Goal: Use online tool/utility: Utilize a website feature to perform a specific function

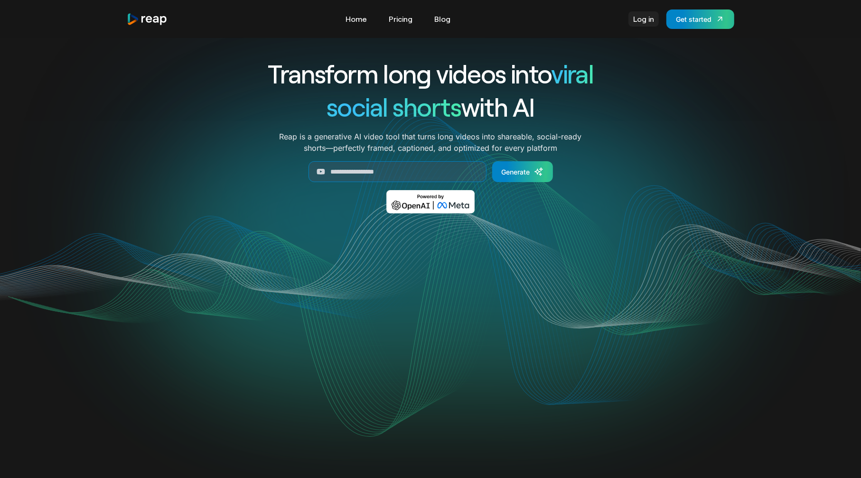
click at [644, 18] on link "Log in" at bounding box center [643, 18] width 30 height 15
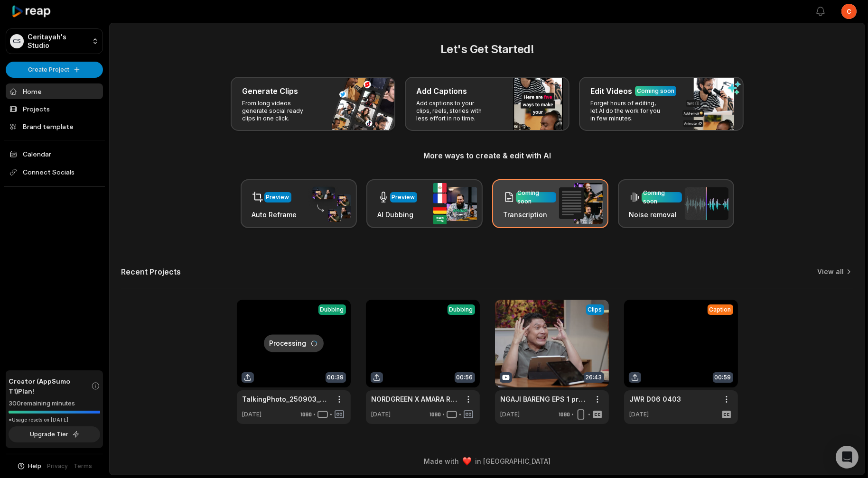
click at [551, 213] on h3 "Transcription" at bounding box center [530, 215] width 53 height 10
click at [534, 212] on h3 "Transcription" at bounding box center [530, 215] width 53 height 10
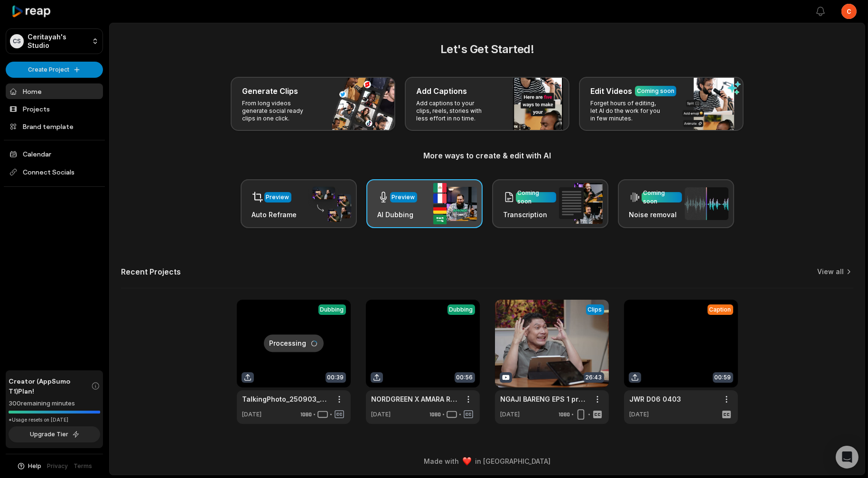
click at [417, 207] on div "Preview AI Dubbing" at bounding box center [424, 203] width 116 height 49
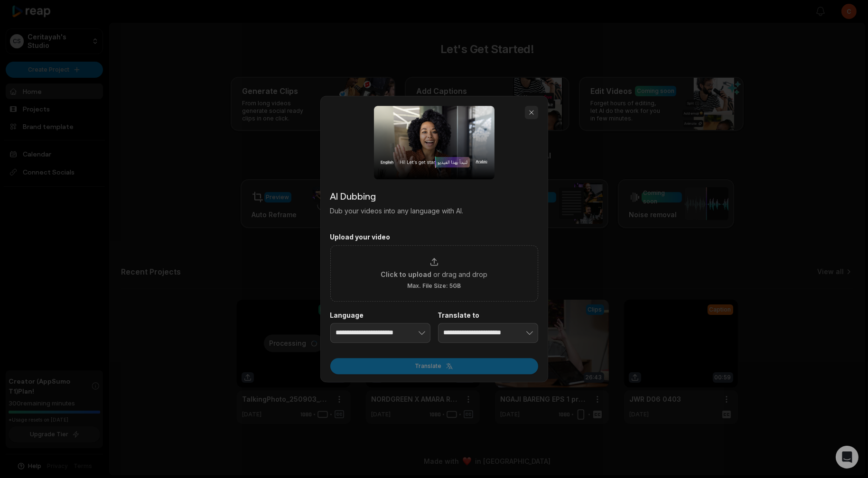
click at [536, 111] on button "button" at bounding box center [531, 112] width 13 height 13
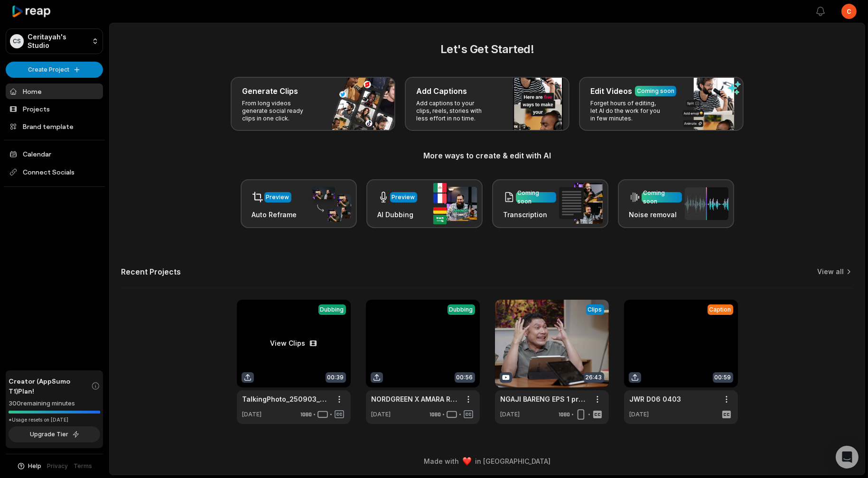
click at [294, 347] on link at bounding box center [294, 362] width 114 height 124
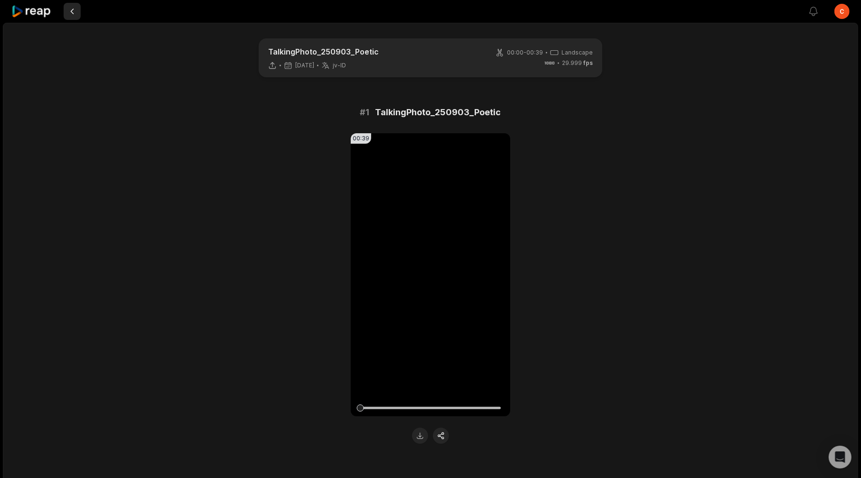
click at [71, 12] on button at bounding box center [72, 11] width 17 height 17
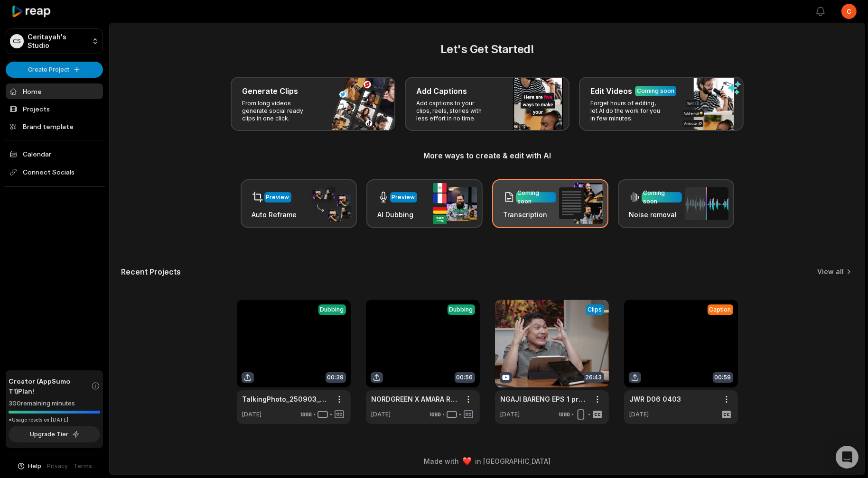
click at [523, 208] on div "Coming soon Transcription" at bounding box center [530, 203] width 53 height 32
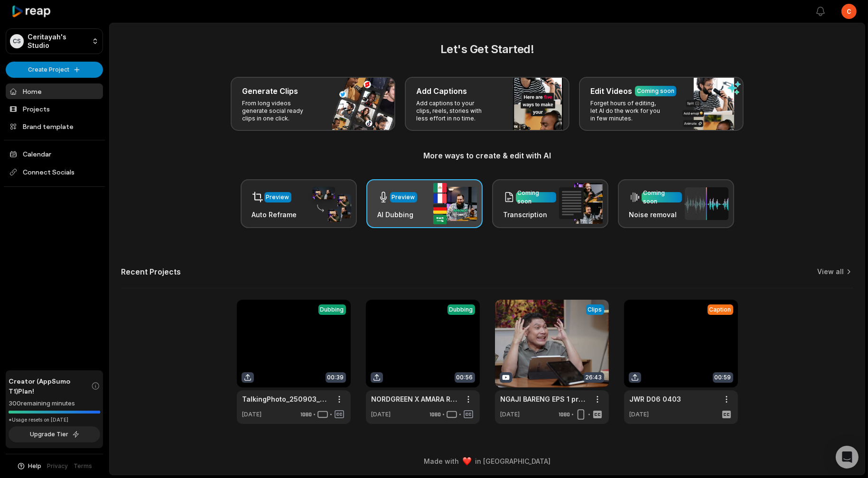
click at [423, 198] on div "Preview AI Dubbing" at bounding box center [424, 203] width 116 height 49
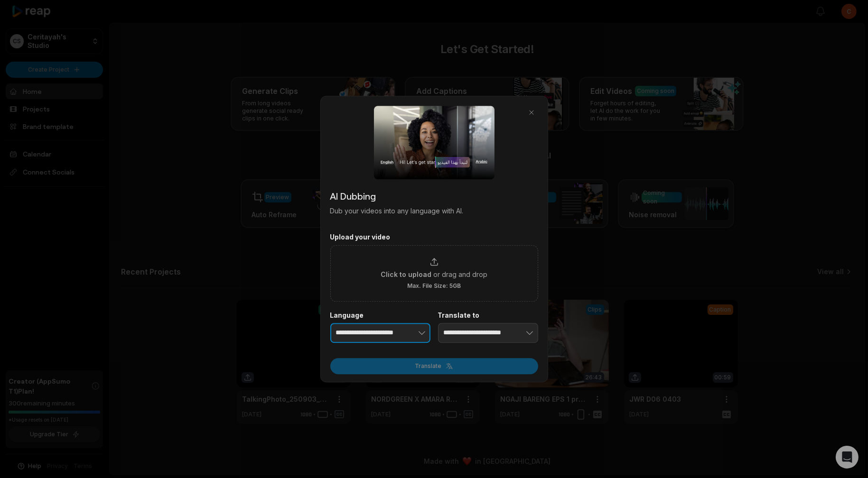
click at [393, 333] on button "button" at bounding box center [407, 333] width 47 height 20
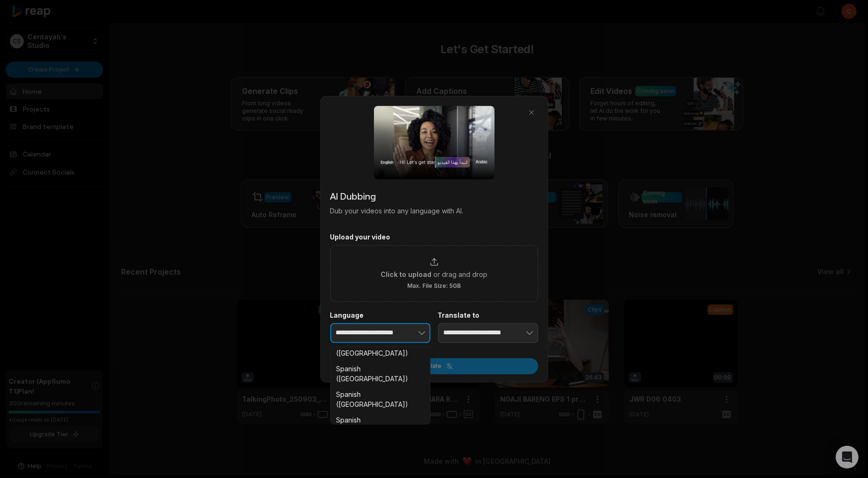
scroll to position [1329, 0]
type input "**********"
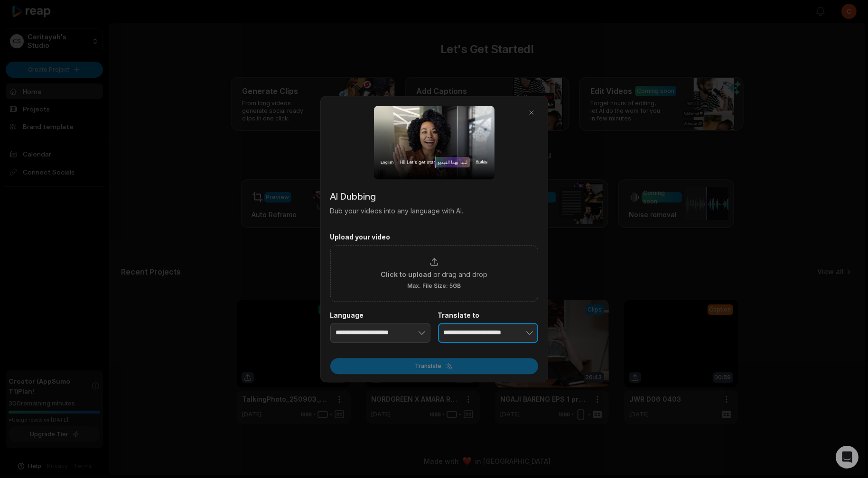
click at [479, 330] on input "**********" at bounding box center [488, 333] width 100 height 20
click at [521, 331] on button "button" at bounding box center [515, 333] width 47 height 20
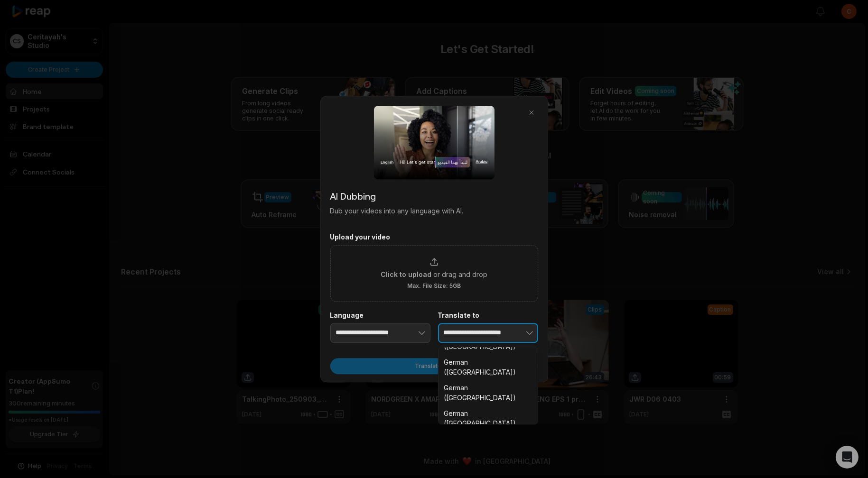
scroll to position [712, 0]
type input "**********"
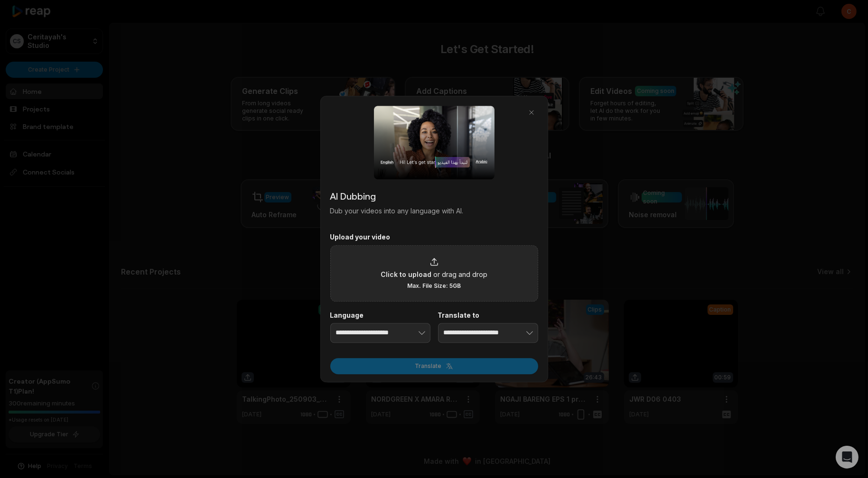
click at [424, 260] on div "Click to upload or drag and drop Max. File Size: 5GB" at bounding box center [434, 273] width 107 height 33
click at [0, 0] on input "Click to upload or drag and drop Max. File Size: 5GB" at bounding box center [0, 0] width 0 height 0
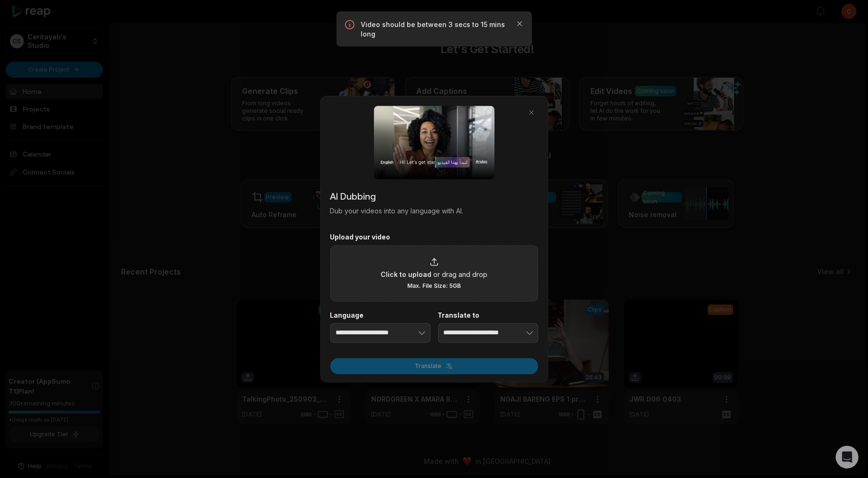
click at [452, 270] on span "or drag and drop" at bounding box center [460, 275] width 54 height 10
click at [0, 0] on input "Click to upload or drag and drop Max. File Size: 5GB" at bounding box center [0, 0] width 0 height 0
click at [521, 23] on icon "button" at bounding box center [519, 23] width 9 height 9
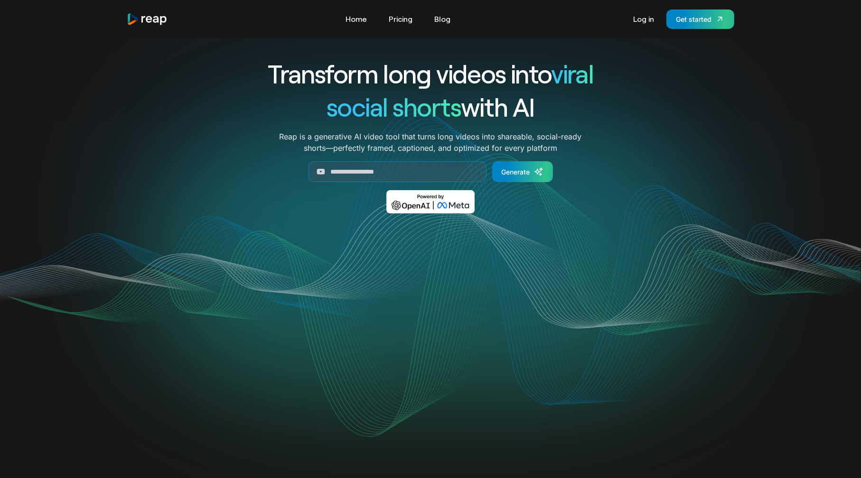
click at [649, 27] on div "Log in Get started" at bounding box center [681, 18] width 106 height 19
click at [653, 19] on link "Log in" at bounding box center [643, 18] width 30 height 15
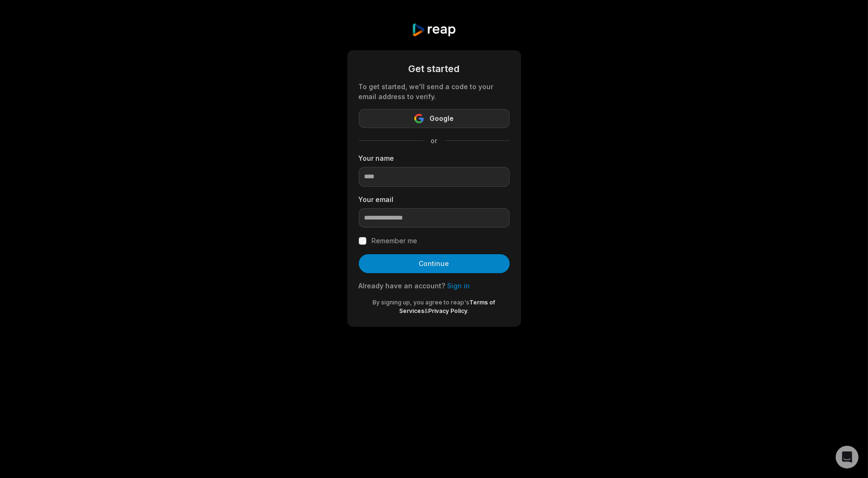
click at [401, 113] on button "Google" at bounding box center [434, 118] width 151 height 19
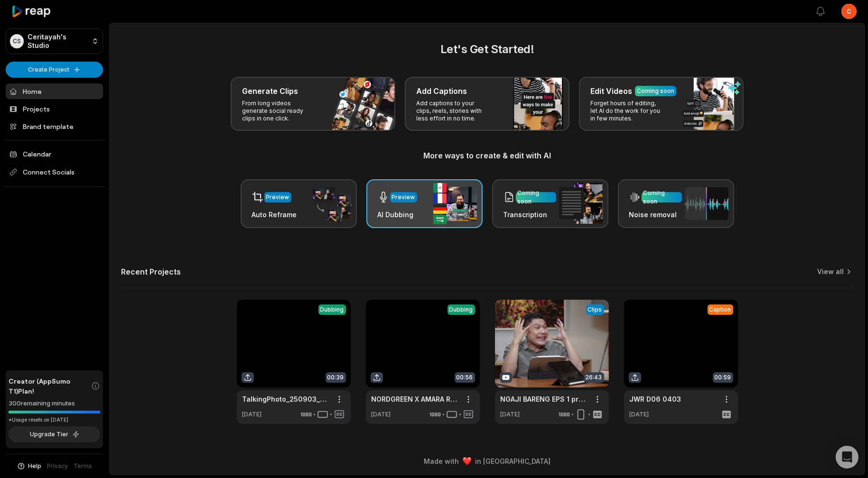
click at [418, 209] on div "Preview AI Dubbing" at bounding box center [424, 203] width 116 height 49
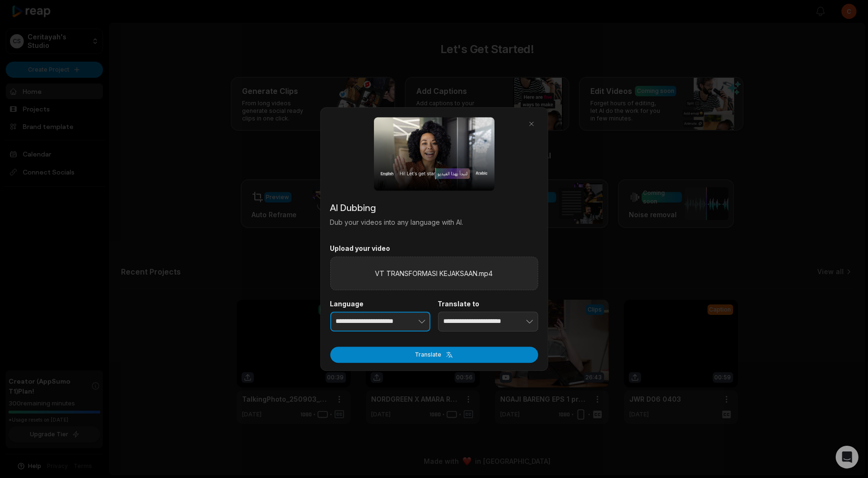
click at [401, 319] on button "button" at bounding box center [407, 322] width 47 height 20
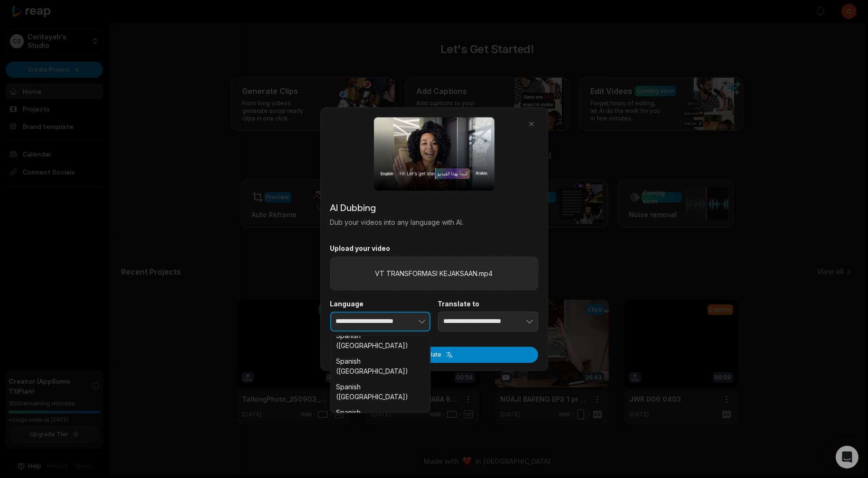
scroll to position [1329, 0]
type input "**********"
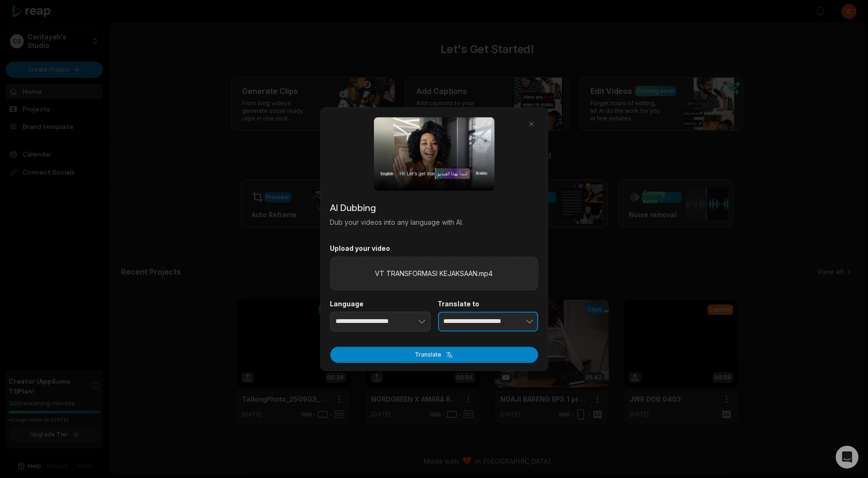
click at [470, 319] on input "**********" at bounding box center [488, 322] width 100 height 20
click at [520, 319] on button "button" at bounding box center [515, 322] width 47 height 20
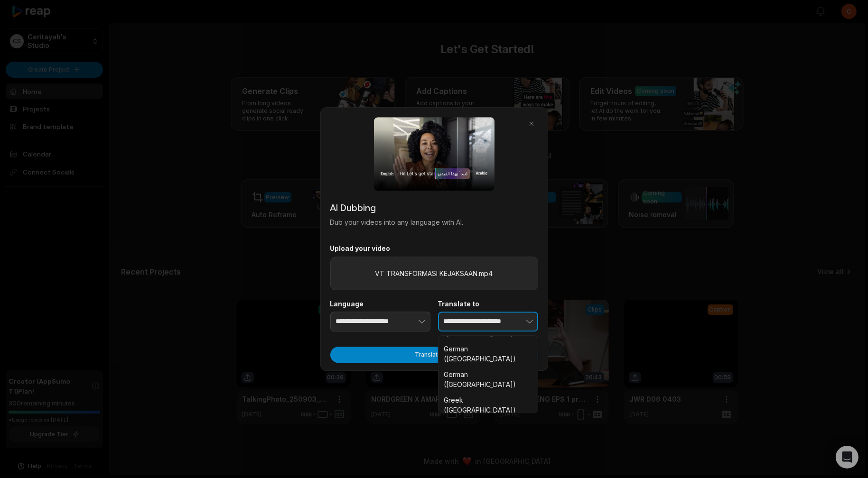
scroll to position [712, 0]
type input "**********"
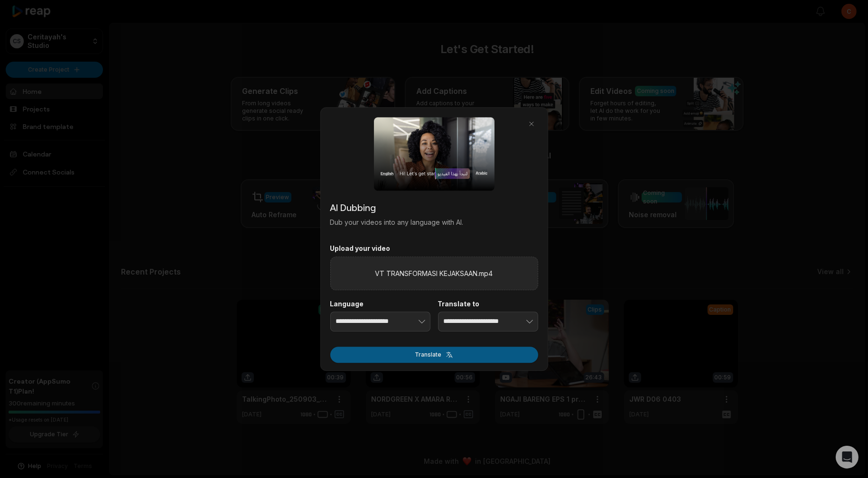
click at [432, 354] on button "Translate" at bounding box center [434, 355] width 208 height 16
